Goal: Information Seeking & Learning: Learn about a topic

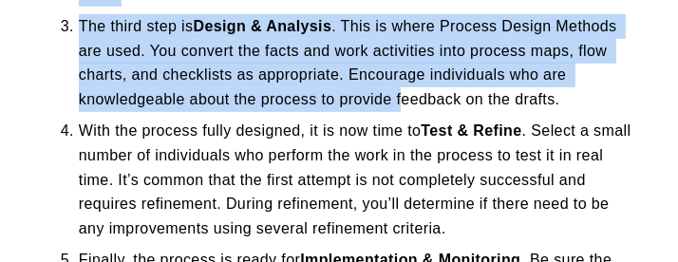
scroll to position [854, 0]
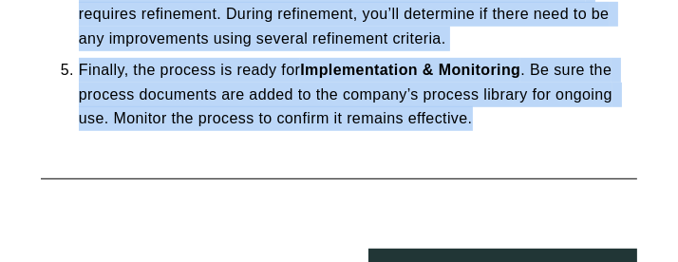
drag, startPoint x: 62, startPoint y: 54, endPoint x: 484, endPoint y: 114, distance: 426.5
copy ol "Lo ips dolor sita, Consect Adipiscingelit, sed doeiusmo tem incididunt, utlab e…"
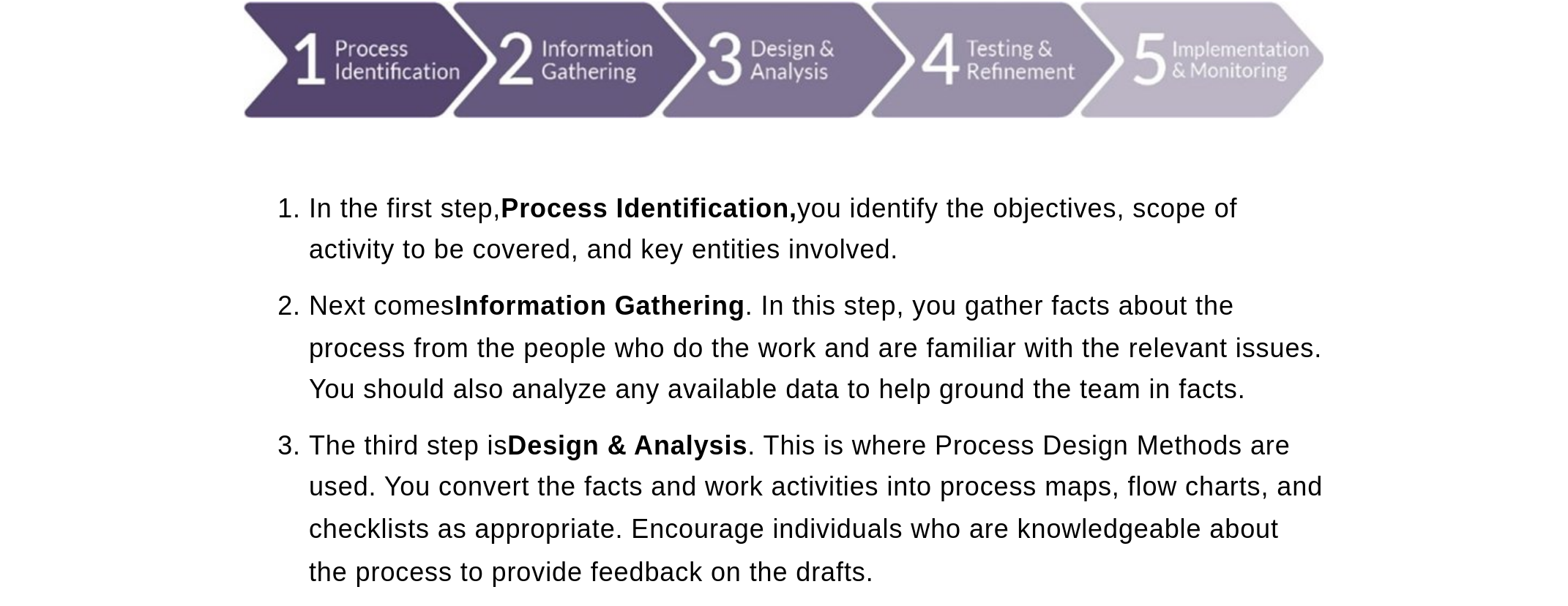
scroll to position [293, 0]
